Goal: Task Accomplishment & Management: Manage account settings

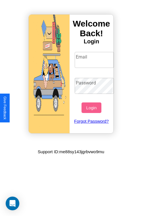
click at [95, 60] on input "Email" at bounding box center [95, 60] width 40 height 16
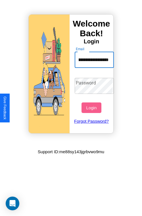
scroll to position [0, 24]
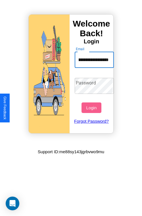
type input "**********"
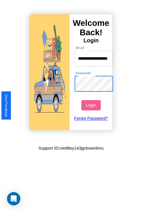
scroll to position [0, 0]
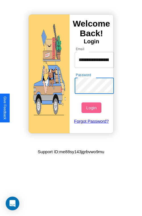
click at [92, 107] on button "Login" at bounding box center [92, 107] width 20 height 11
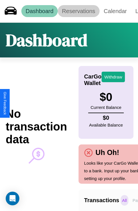
click at [79, 11] on link "Reservations" at bounding box center [79, 11] width 42 height 12
